Goal: Check status

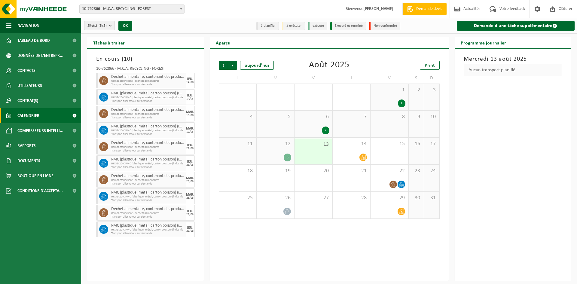
click at [23, 115] on span "Calendrier" at bounding box center [28, 115] width 22 height 15
click at [223, 66] on span "Précédent" at bounding box center [223, 65] width 9 height 9
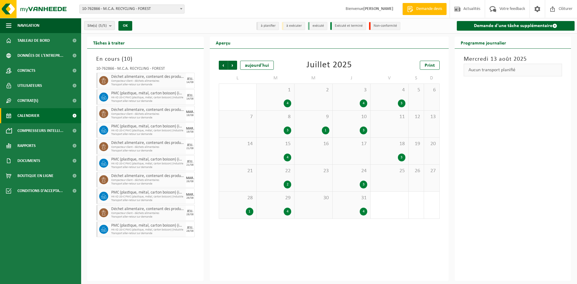
click at [235, 174] on span "21" at bounding box center [237, 171] width 31 height 7
click at [263, 176] on div "22 2" at bounding box center [276, 178] width 38 height 27
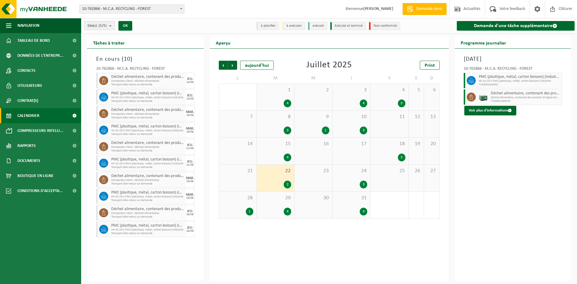
click at [498, 77] on span "PMC (plastique, métal, carton boisson) (industriel)" at bounding box center [520, 77] width 82 height 5
drag, startPoint x: 499, startPoint y: 85, endPoint x: 464, endPoint y: 76, distance: 36.0
click at [464, 76] on div "PMC (plastique, métal, carton boisson) (industriel) HK-XZ-20-C PMC (plastique, …" at bounding box center [513, 81] width 99 height 16
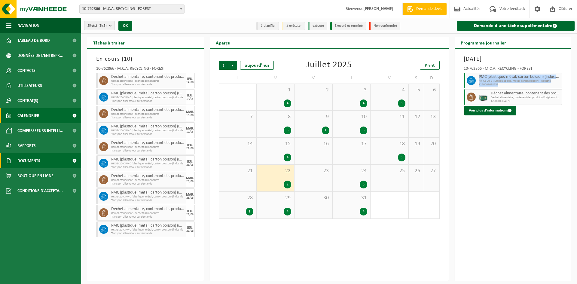
click at [25, 164] on span "Documents" at bounding box center [28, 160] width 23 height 15
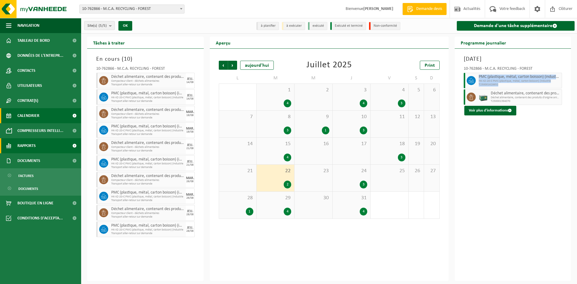
click at [26, 149] on span "Rapports" at bounding box center [26, 145] width 18 height 15
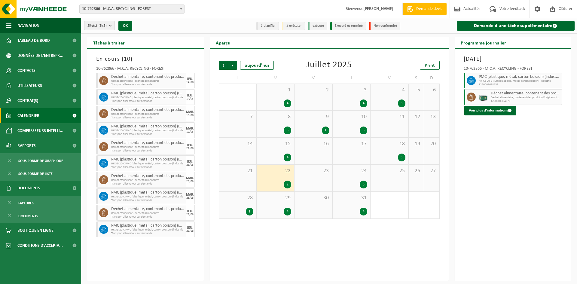
click at [289, 179] on div "22 2" at bounding box center [276, 178] width 38 height 27
